Goal: Task Accomplishment & Management: Manage account settings

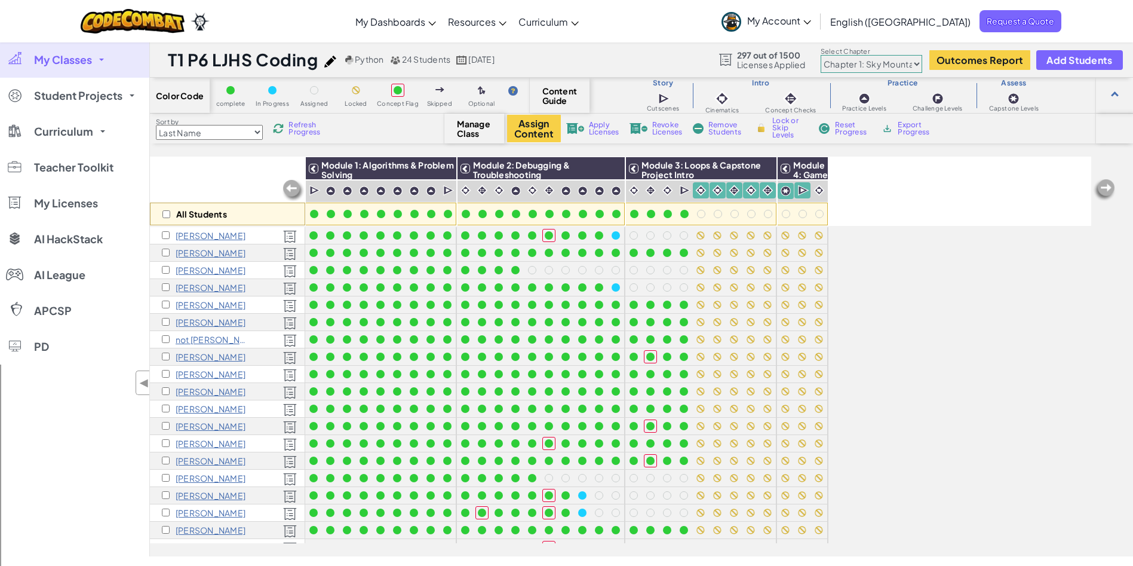
click at [782, 126] on span "Lock or Skip Levels" at bounding box center [789, 128] width 35 height 22
checkbox input "true"
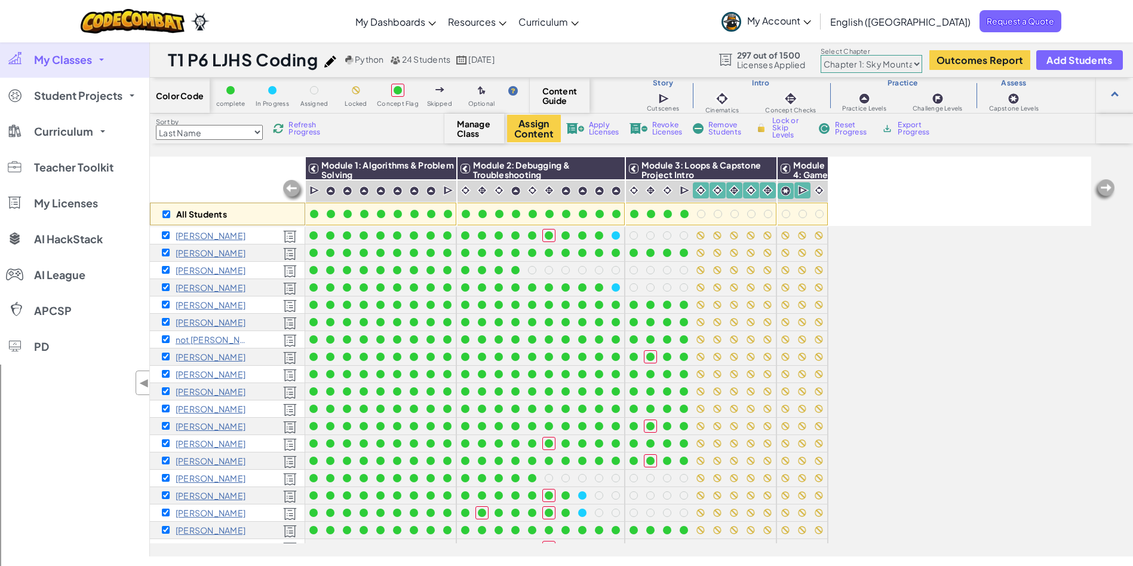
checkbox input "true"
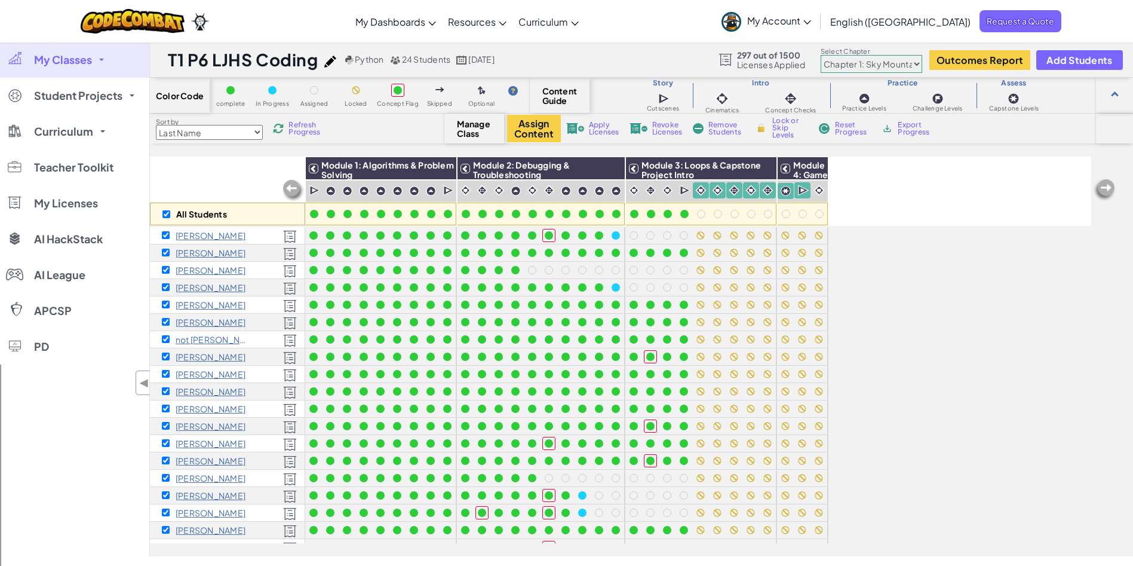
checkbox input "true"
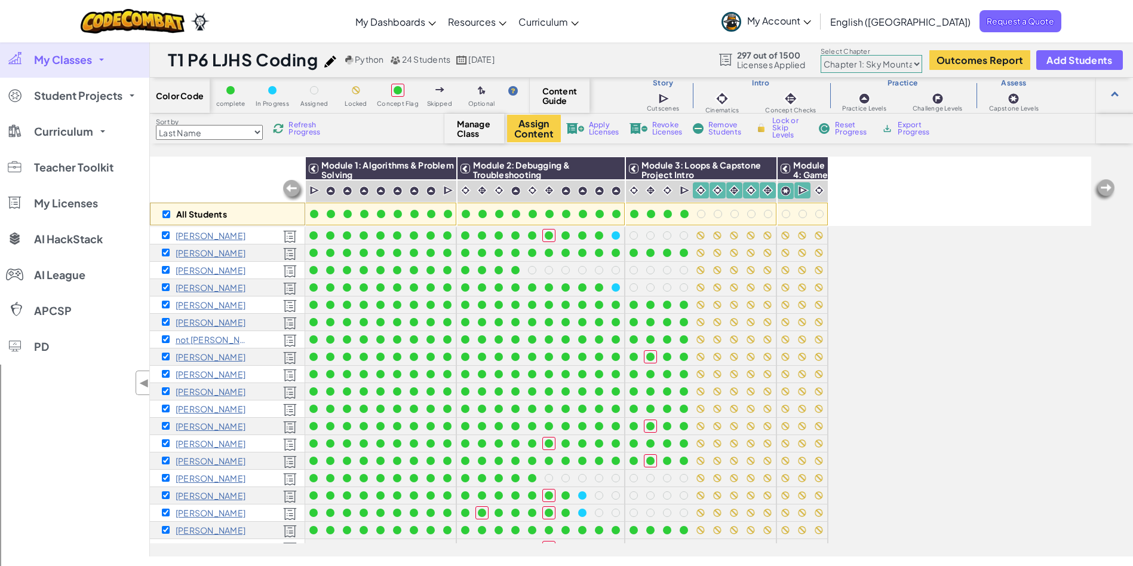
checkbox input "true"
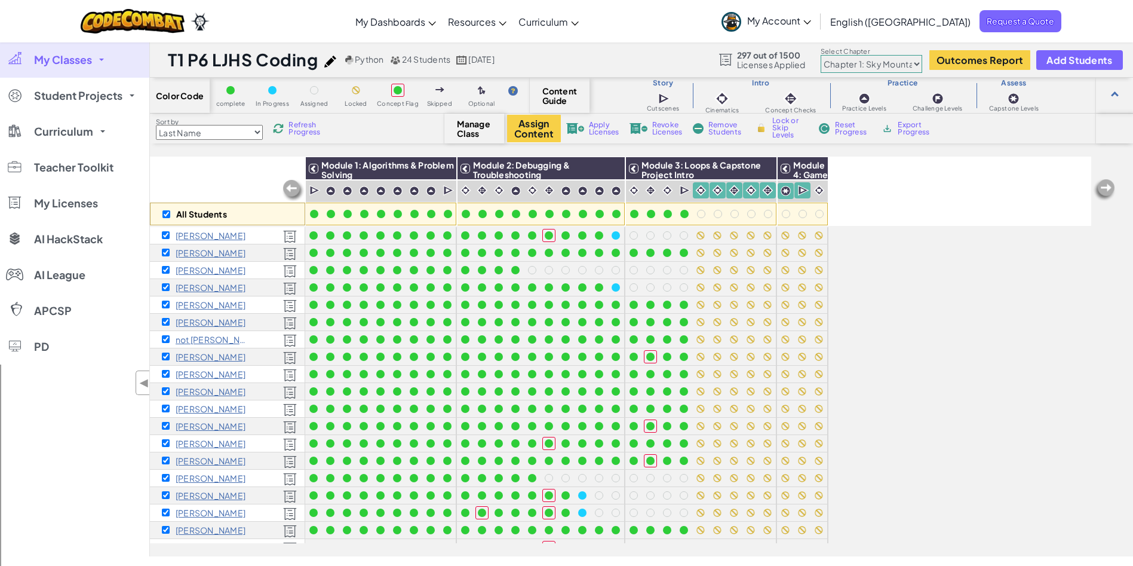
checkbox input "true"
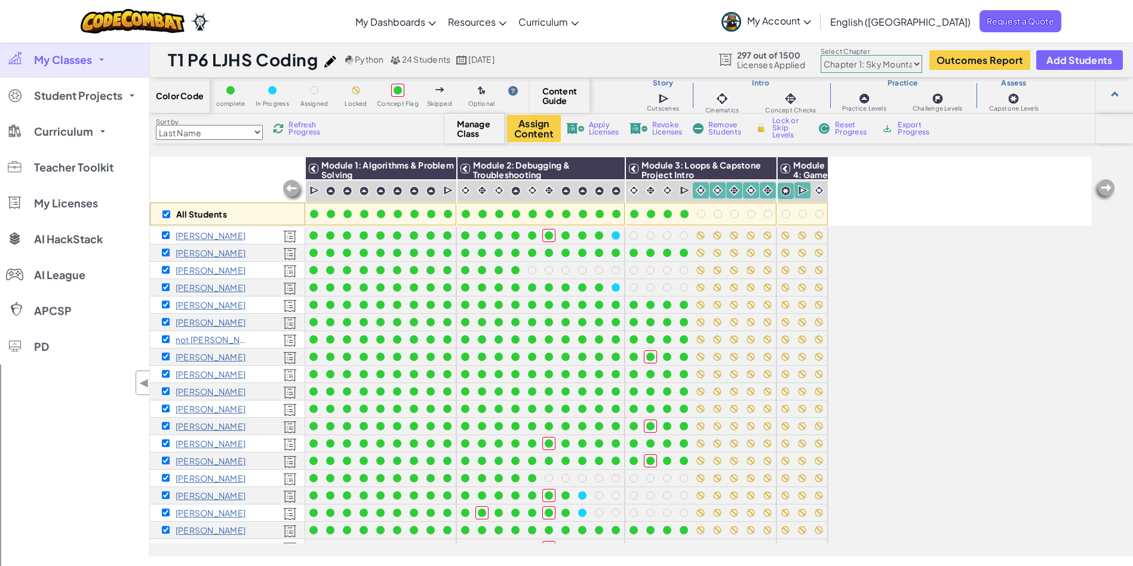
checkbox input "true"
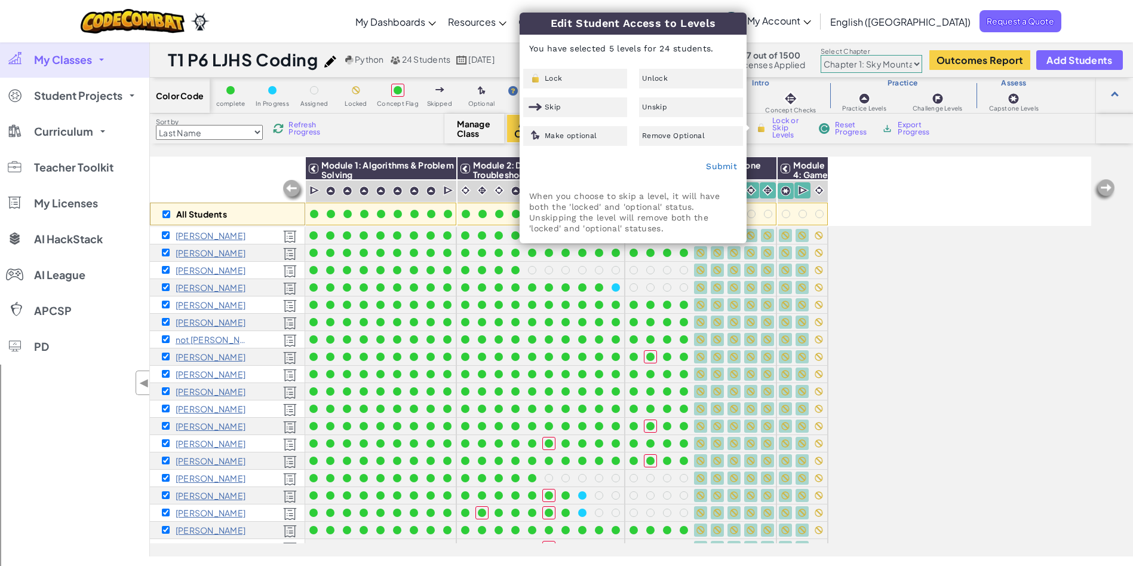
click at [671, 82] on div "Unlock" at bounding box center [691, 79] width 104 height 20
click at [719, 164] on link "Submit" at bounding box center [721, 166] width 31 height 10
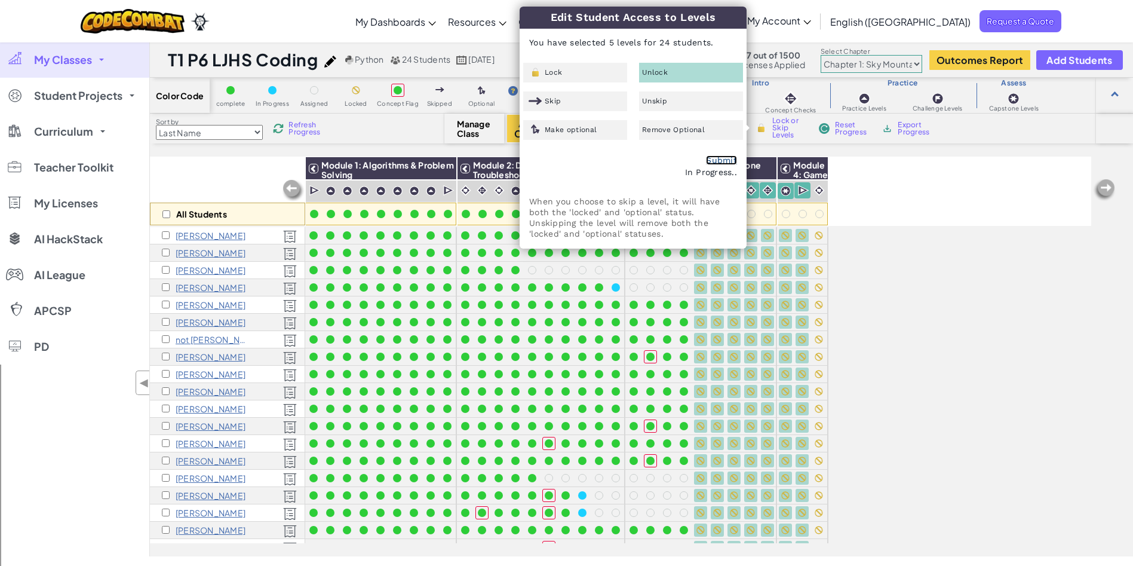
checkbox input "false"
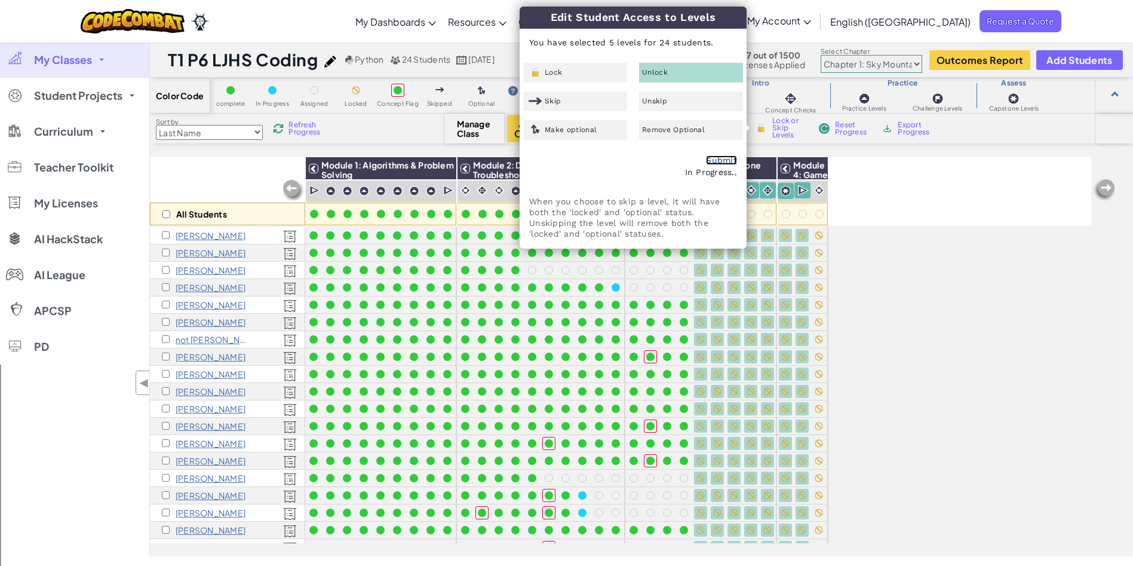
checkbox input "false"
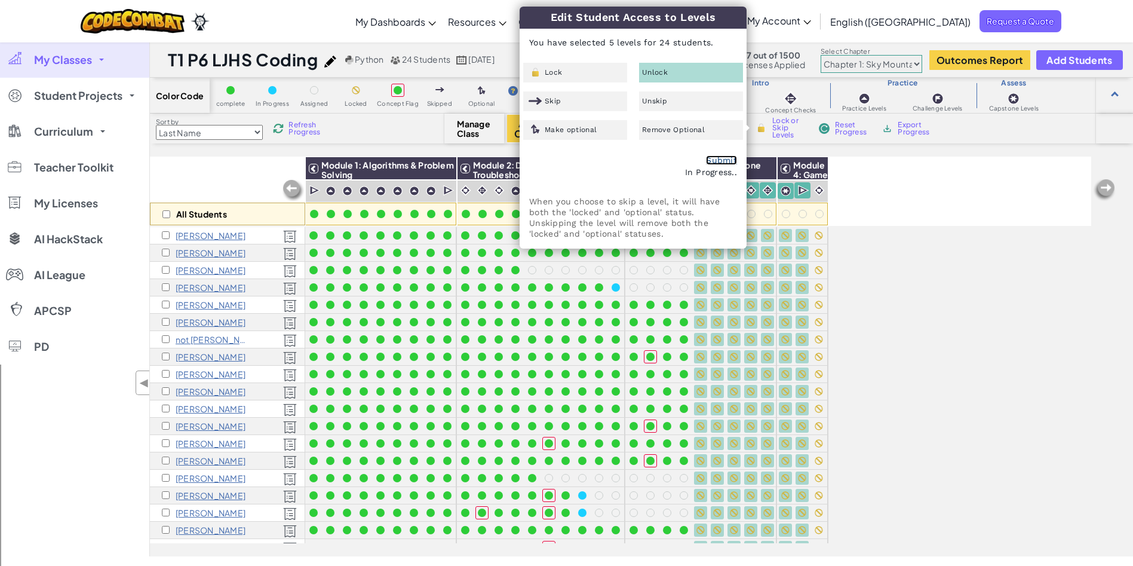
checkbox input "false"
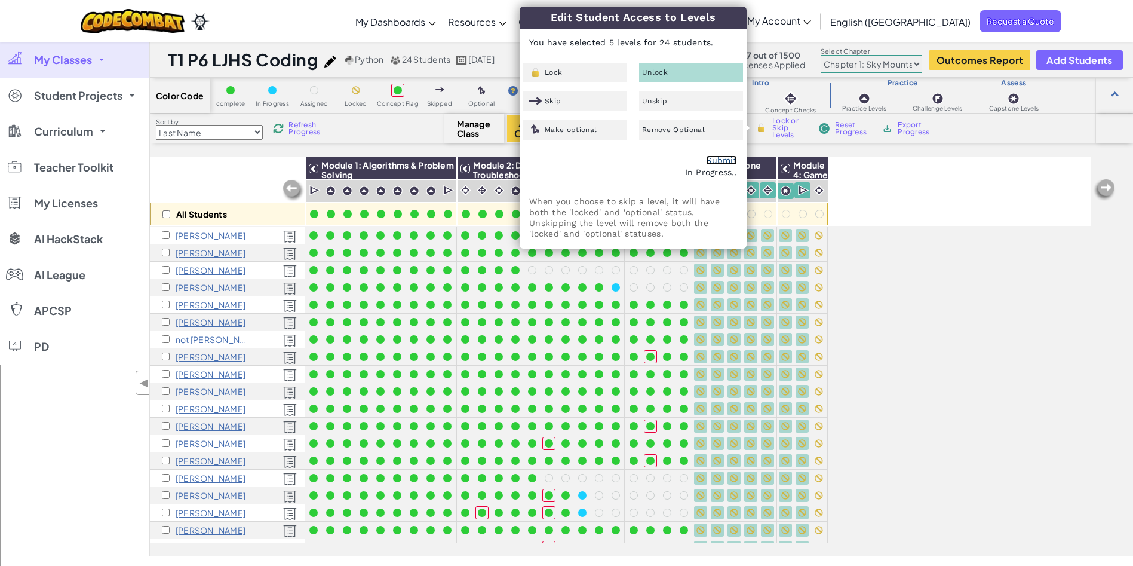
checkbox input "false"
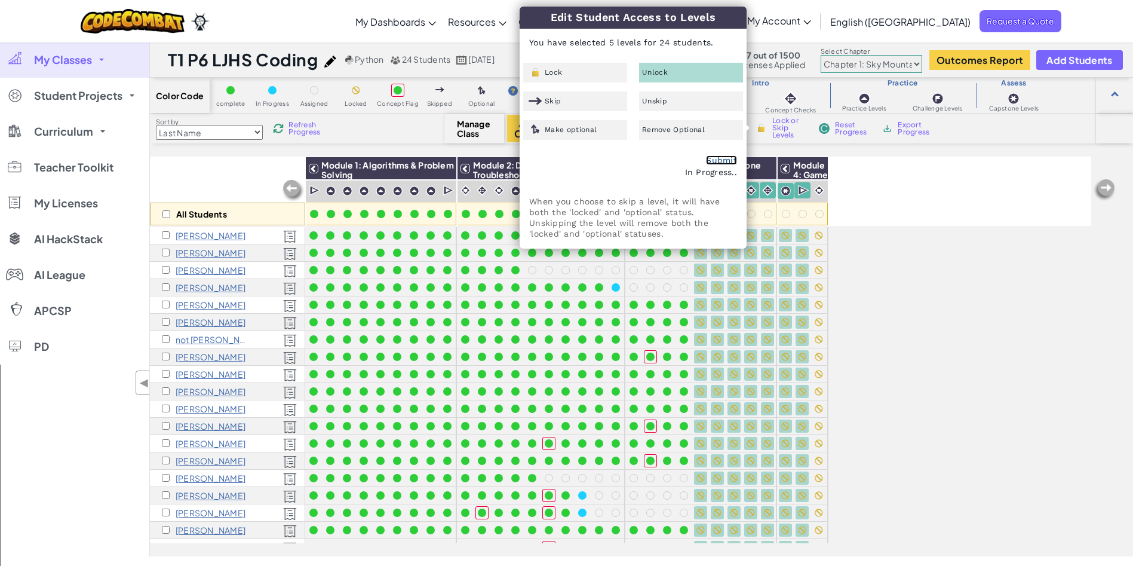
checkbox input "false"
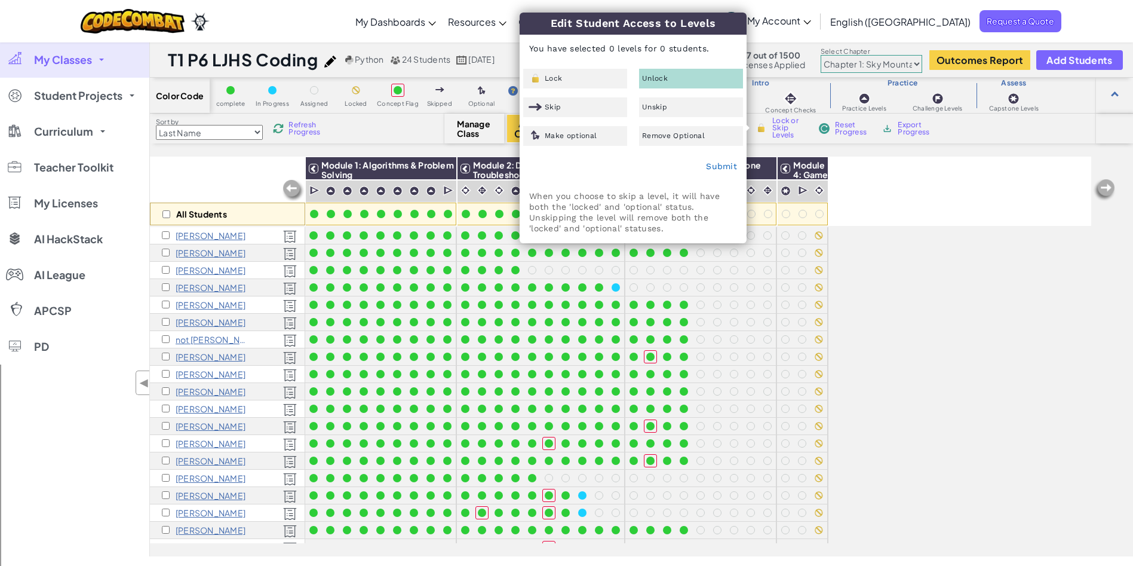
click at [355, 24] on div "Toggle navigation My Dashboards Ozaria Teacher Dashboard CodeCombat Teacher Das…" at bounding box center [566, 21] width 1139 height 42
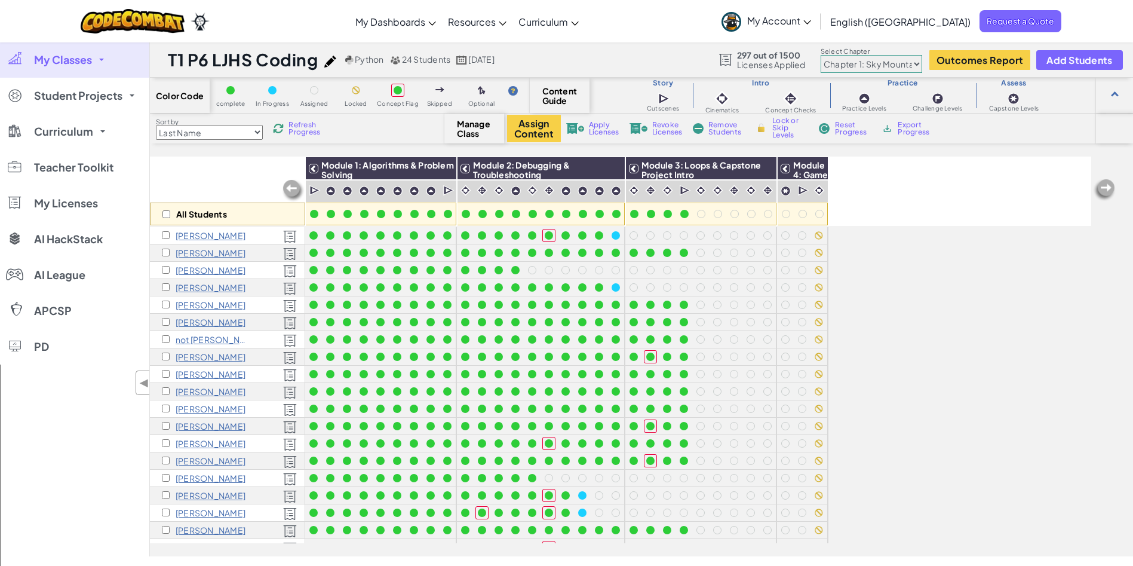
click at [283, 130] on img at bounding box center [278, 128] width 11 height 11
click at [281, 129] on img at bounding box center [278, 128] width 11 height 11
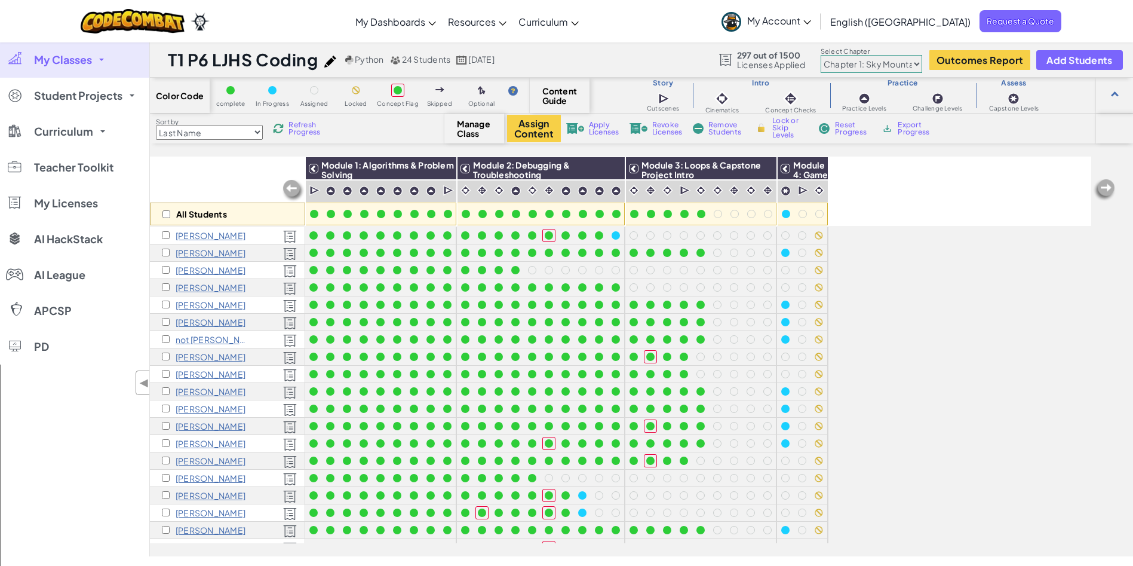
click at [281, 129] on img at bounding box center [278, 128] width 11 height 11
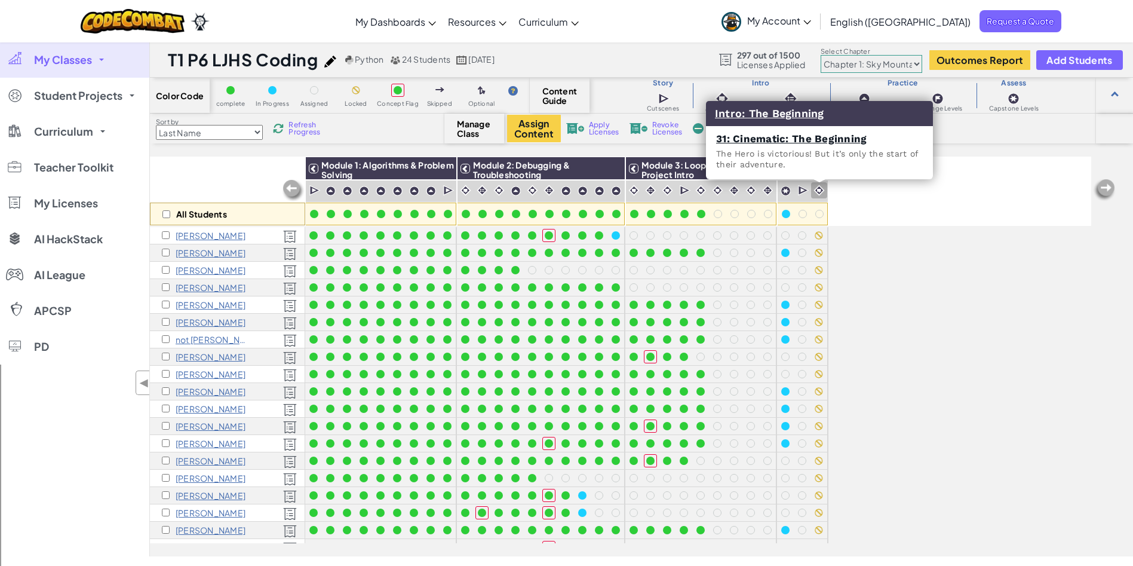
click at [818, 189] on img at bounding box center [818, 190] width 11 height 11
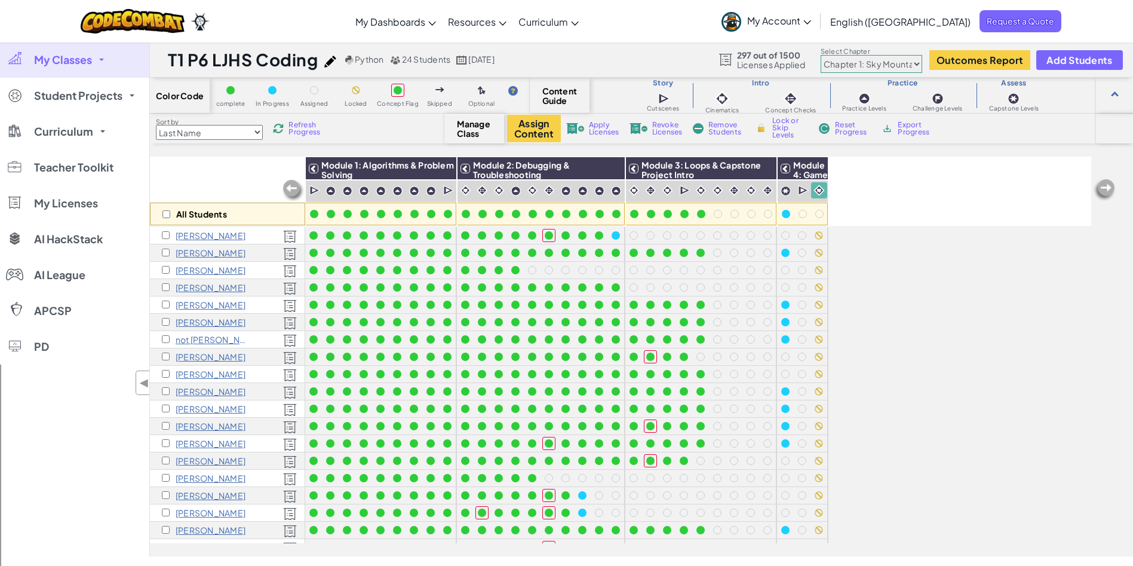
click at [788, 132] on span "Lock or Skip Levels" at bounding box center [789, 128] width 35 height 22
checkbox input "true"
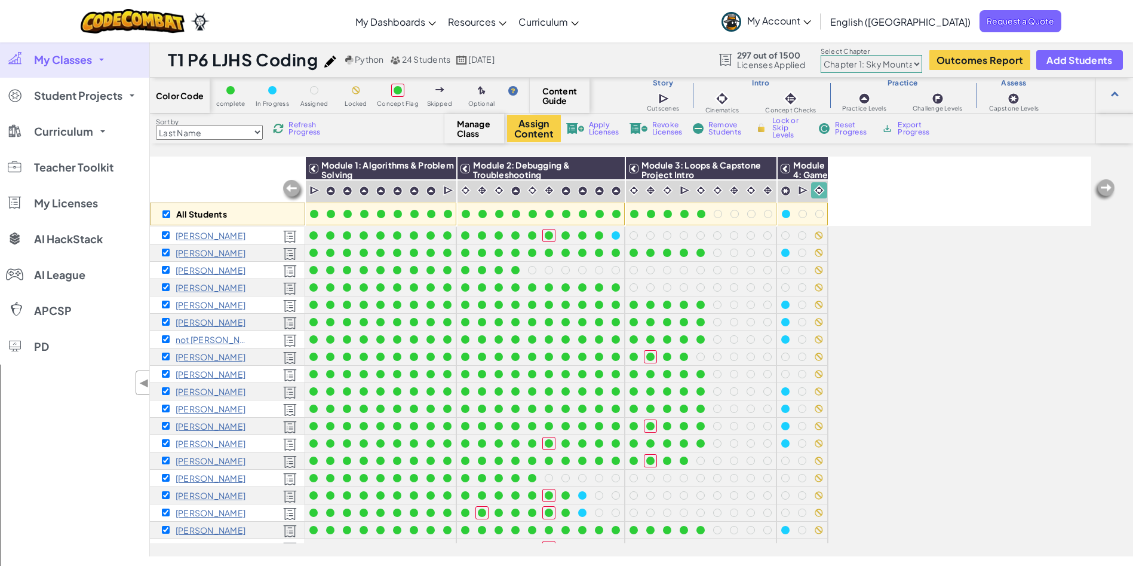
checkbox input "true"
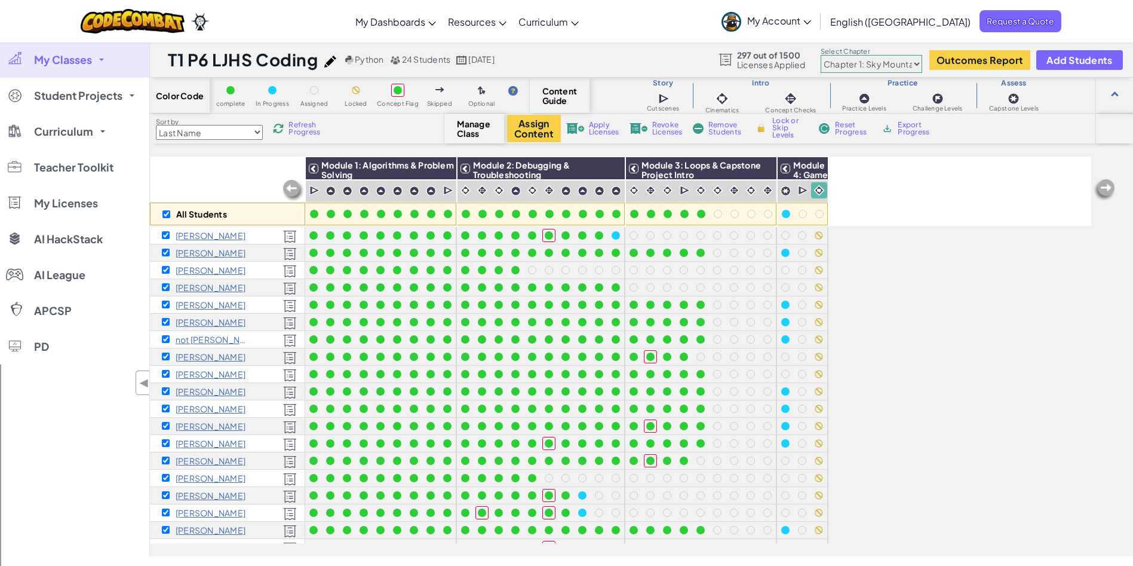
checkbox input "true"
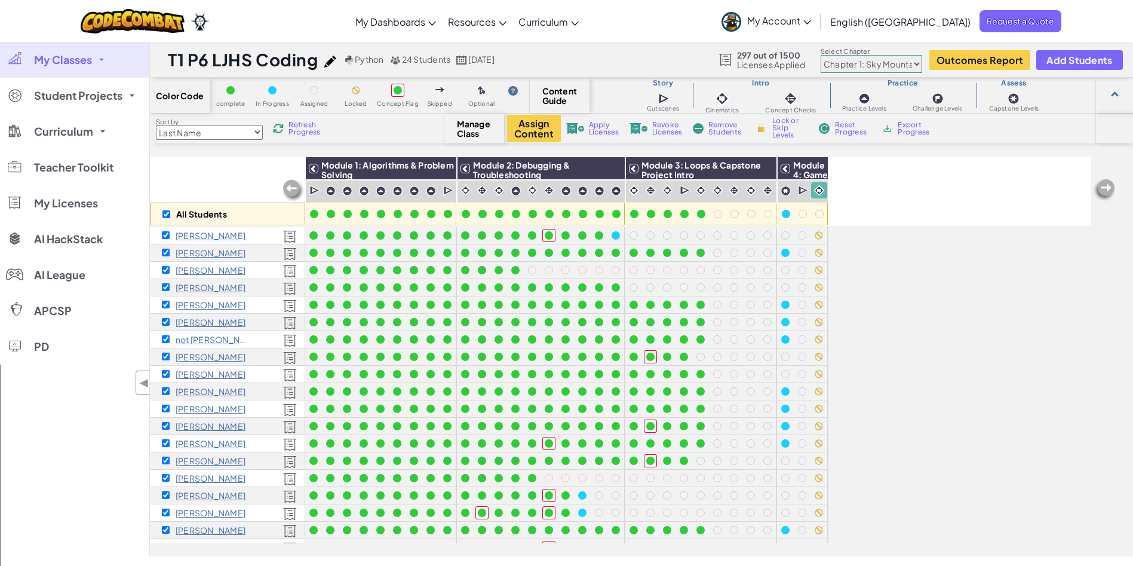
checkbox input "true"
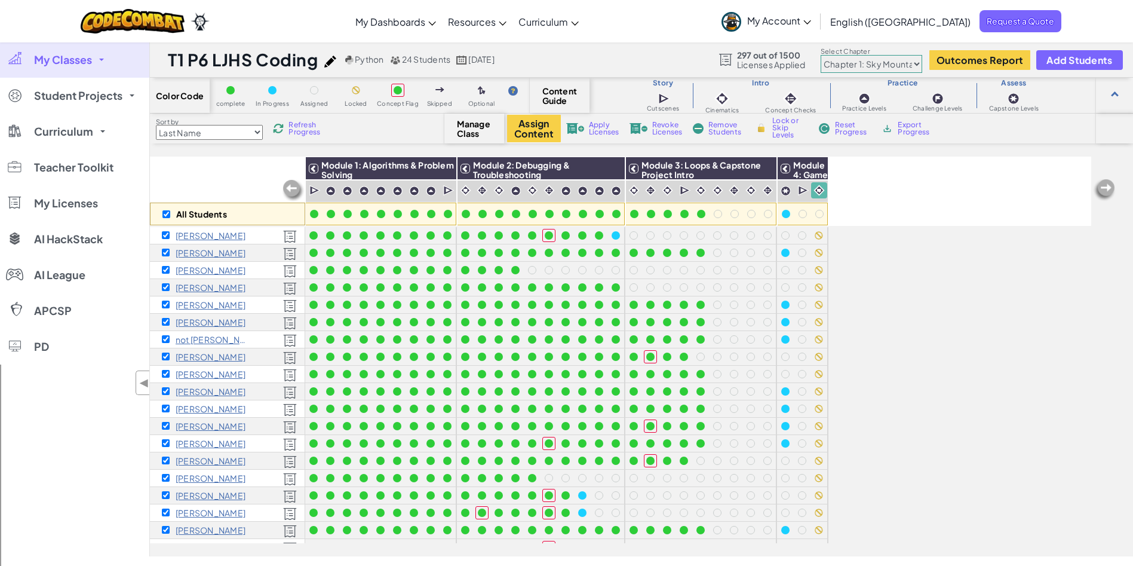
checkbox input "true"
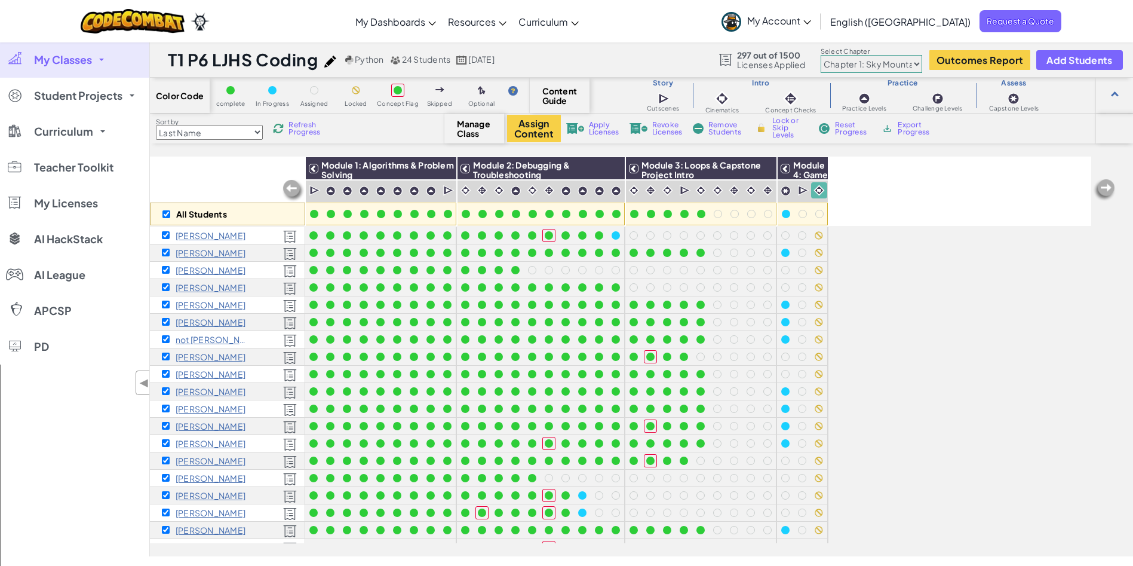
checkbox input "true"
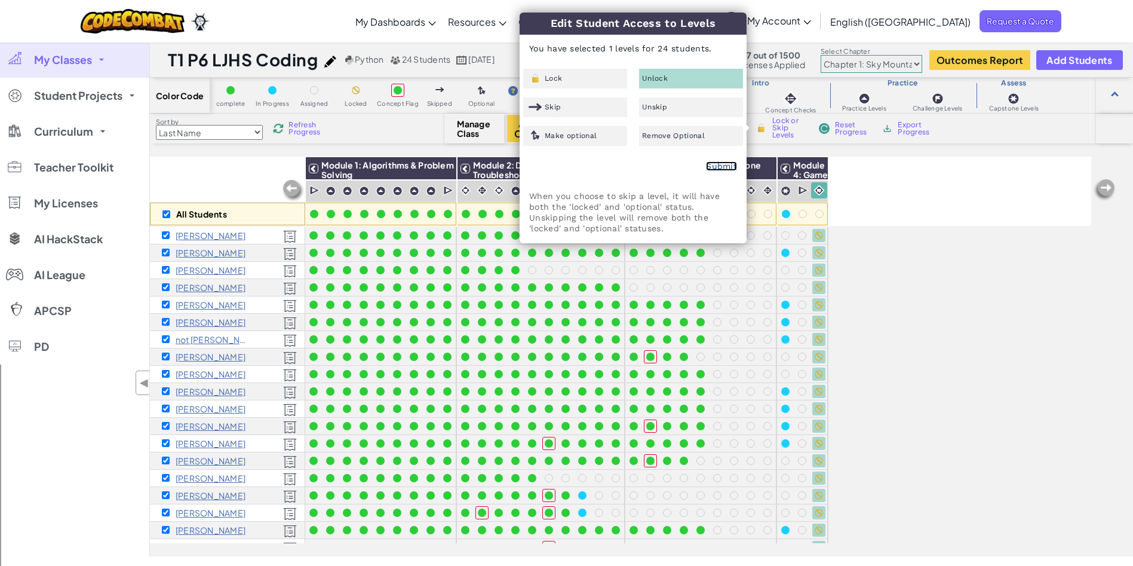
click at [728, 162] on link "Submit" at bounding box center [721, 166] width 31 height 10
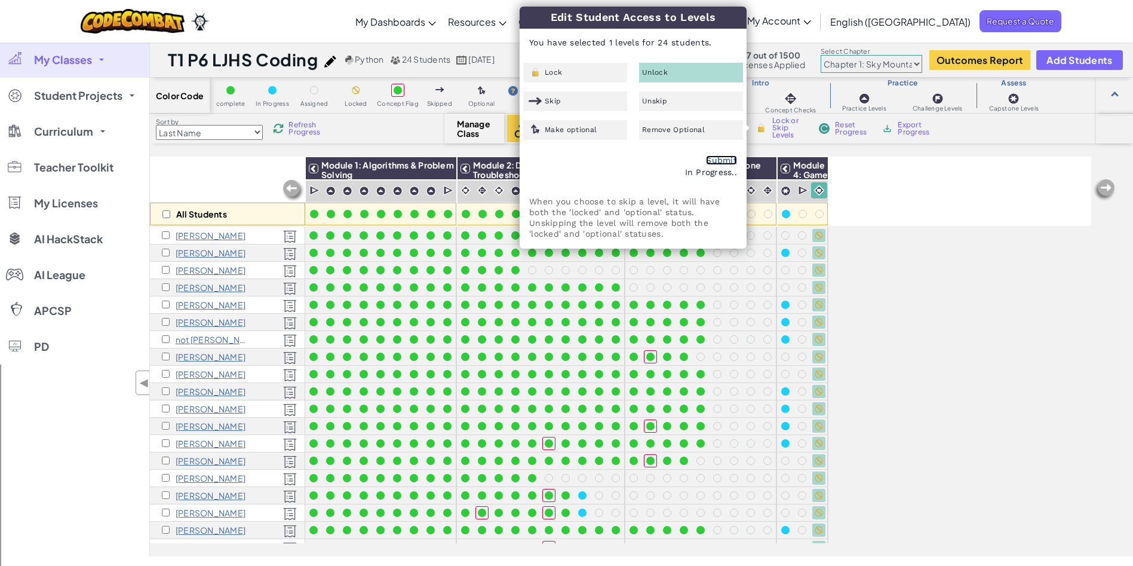
checkbox input "false"
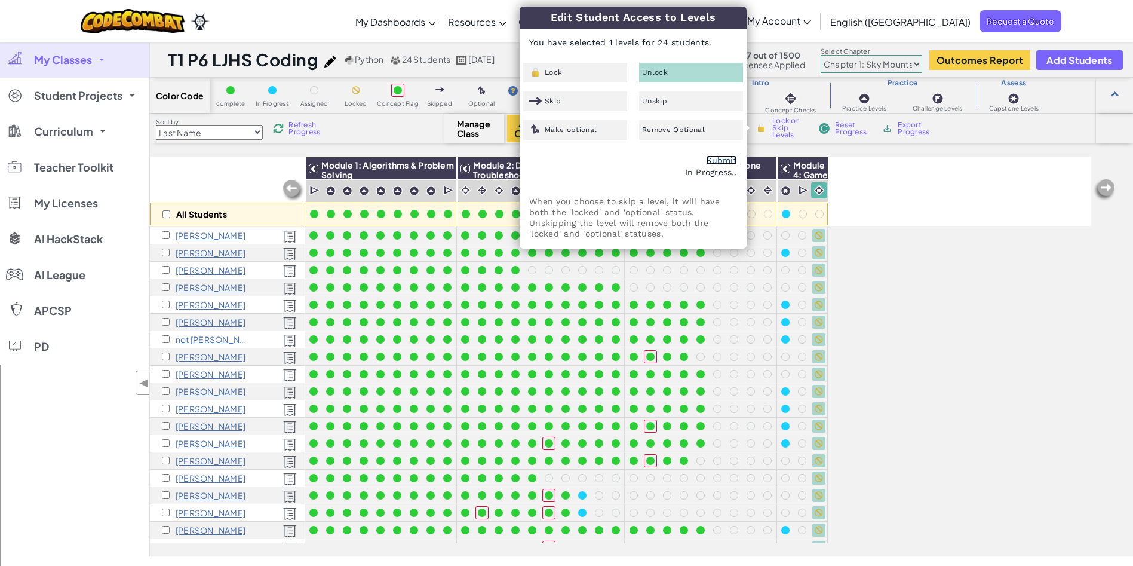
checkbox input "false"
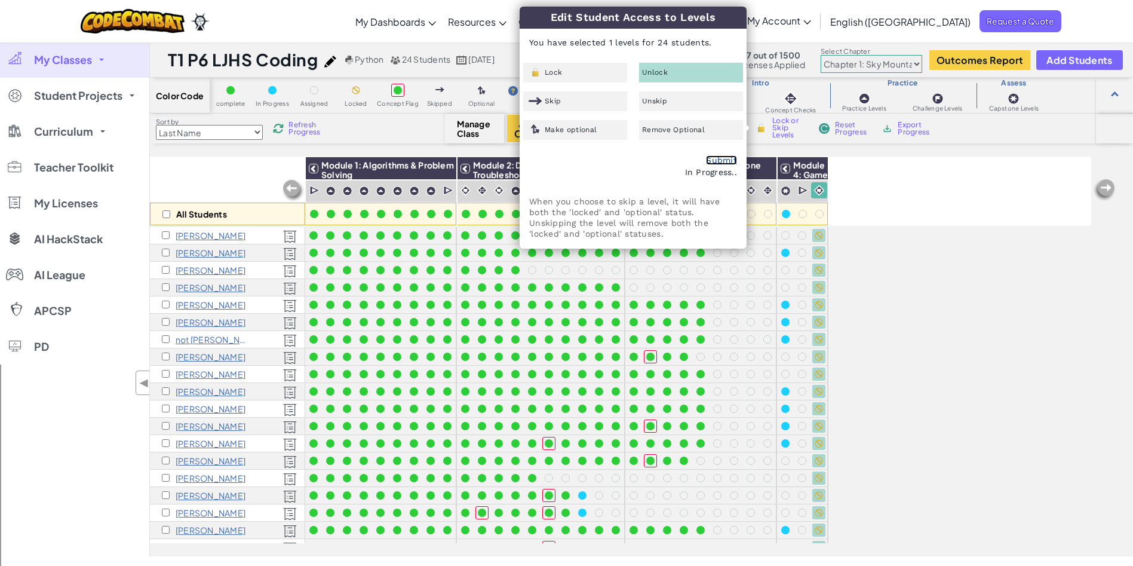
checkbox input "false"
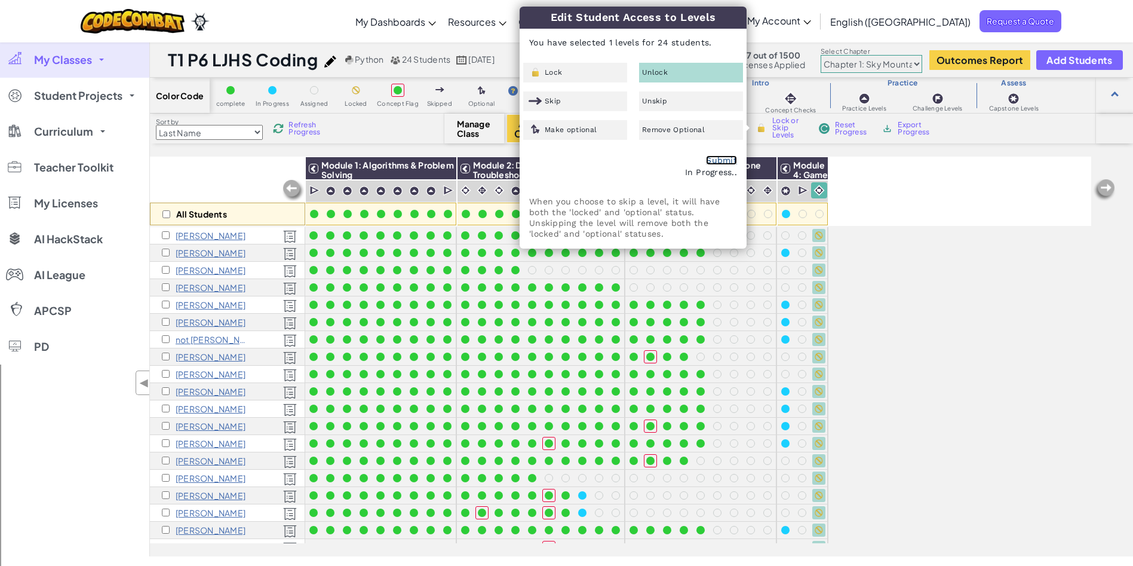
checkbox input "false"
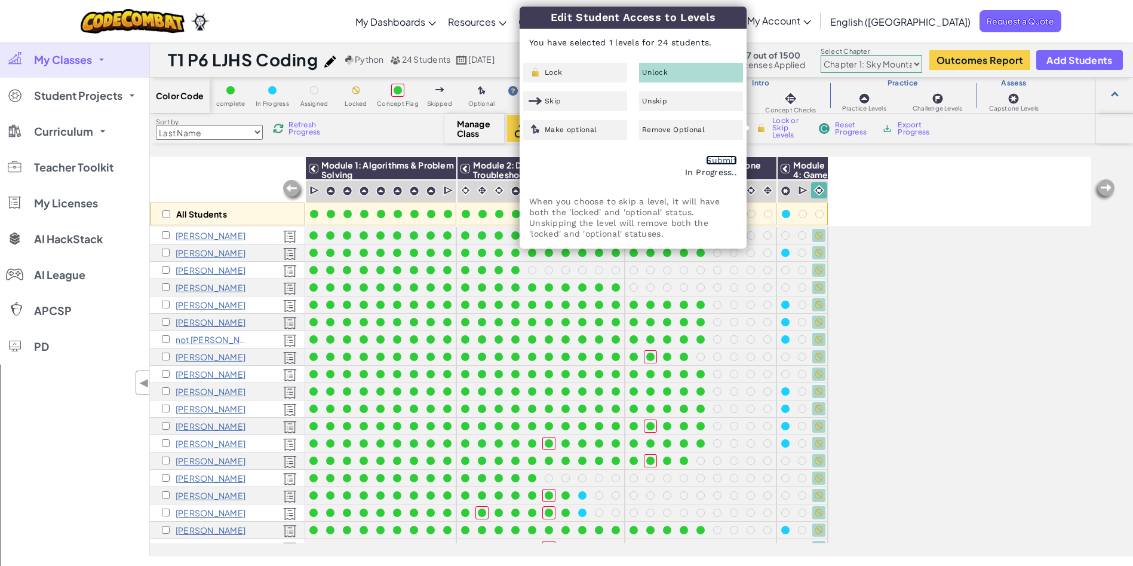
checkbox input "false"
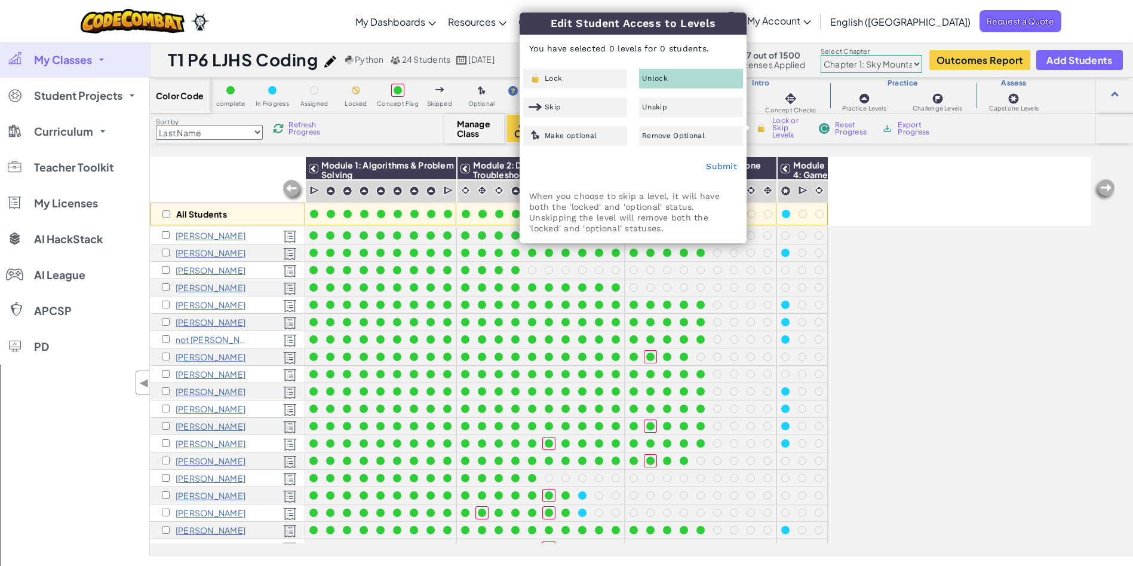
click at [894, 170] on div "All Students Module 1: Algorithms & Problem Solving Module 2: Debugging & Troub…" at bounding box center [620, 190] width 941 height 69
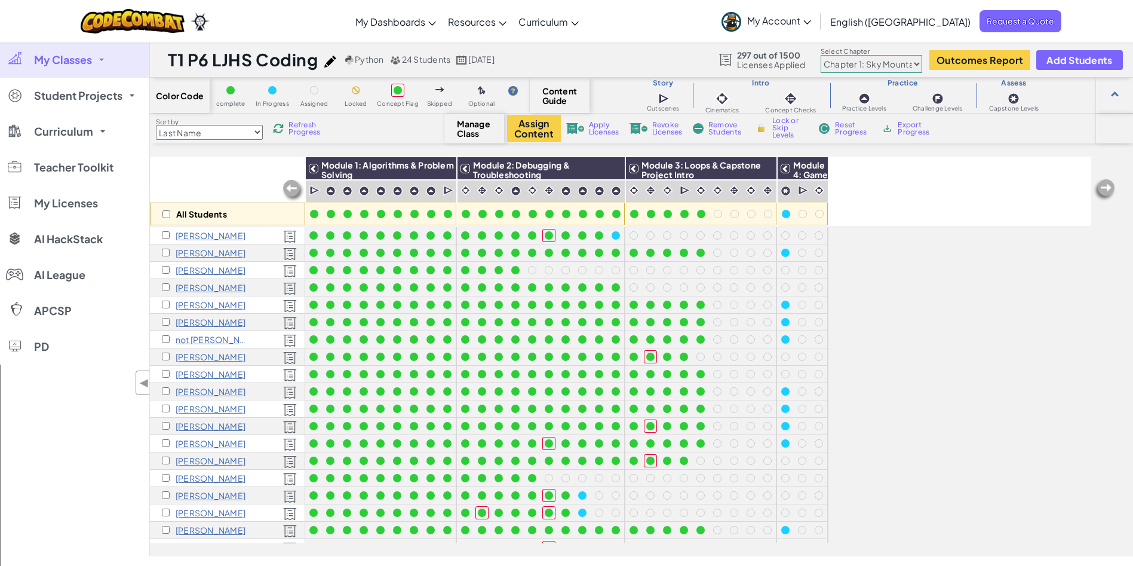
click at [880, 182] on div "All Students Module 1: Algorithms & Problem Solving Module 2: Debugging & Troub…" at bounding box center [620, 190] width 941 height 69
click at [284, 131] on img at bounding box center [278, 128] width 11 height 11
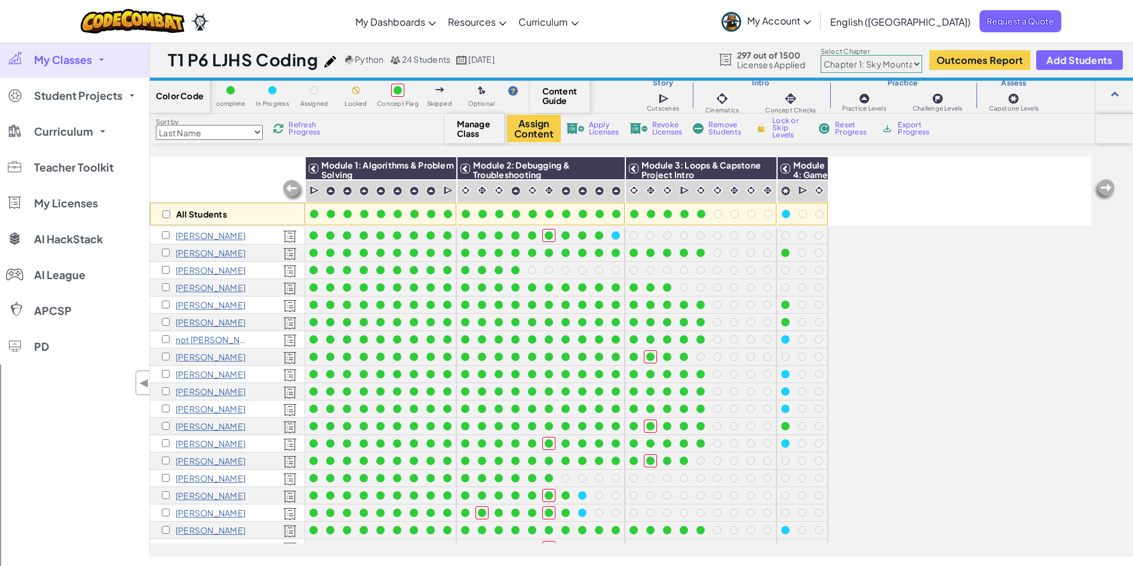
click at [284, 131] on img at bounding box center [278, 128] width 12 height 12
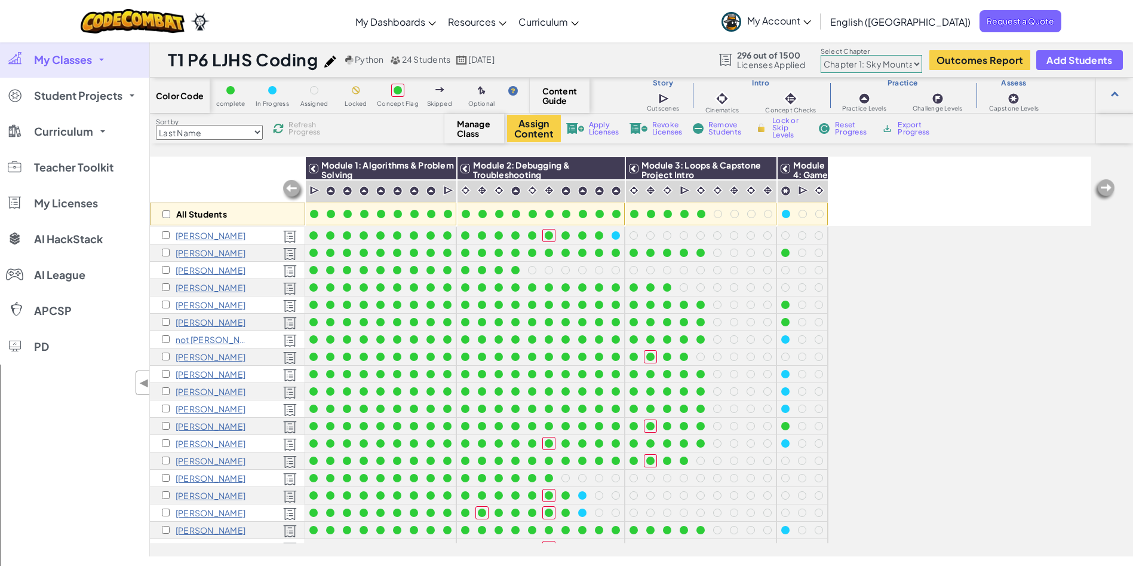
click at [284, 131] on img at bounding box center [278, 128] width 12 height 12
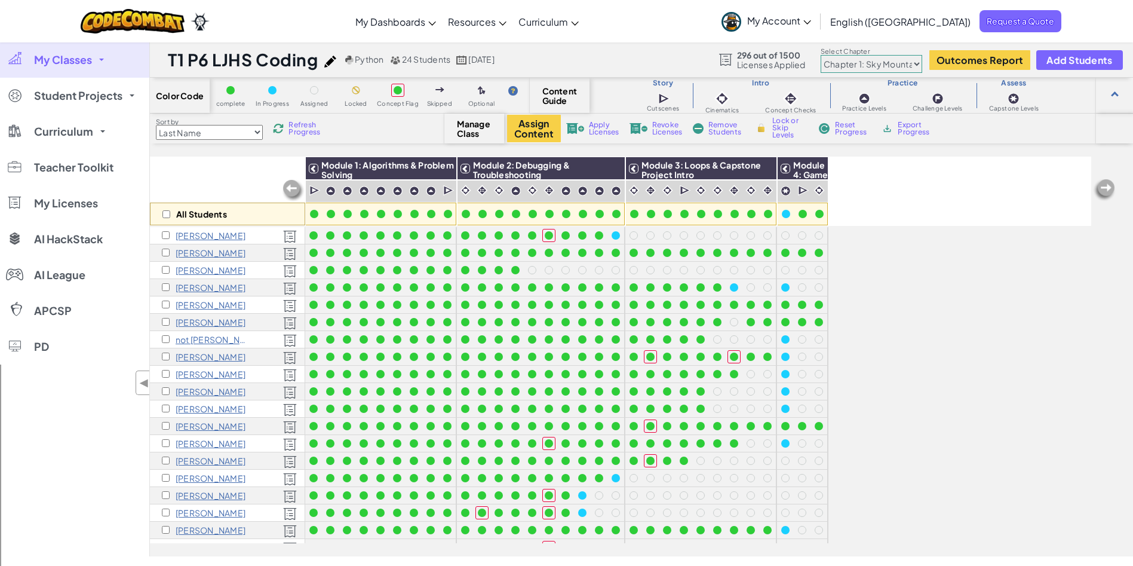
click at [284, 125] on img at bounding box center [278, 128] width 12 height 12
click at [285, 128] on img at bounding box center [278, 128] width 13 height 13
click at [285, 129] on img at bounding box center [278, 128] width 13 height 13
